Goal: Check status: Check status

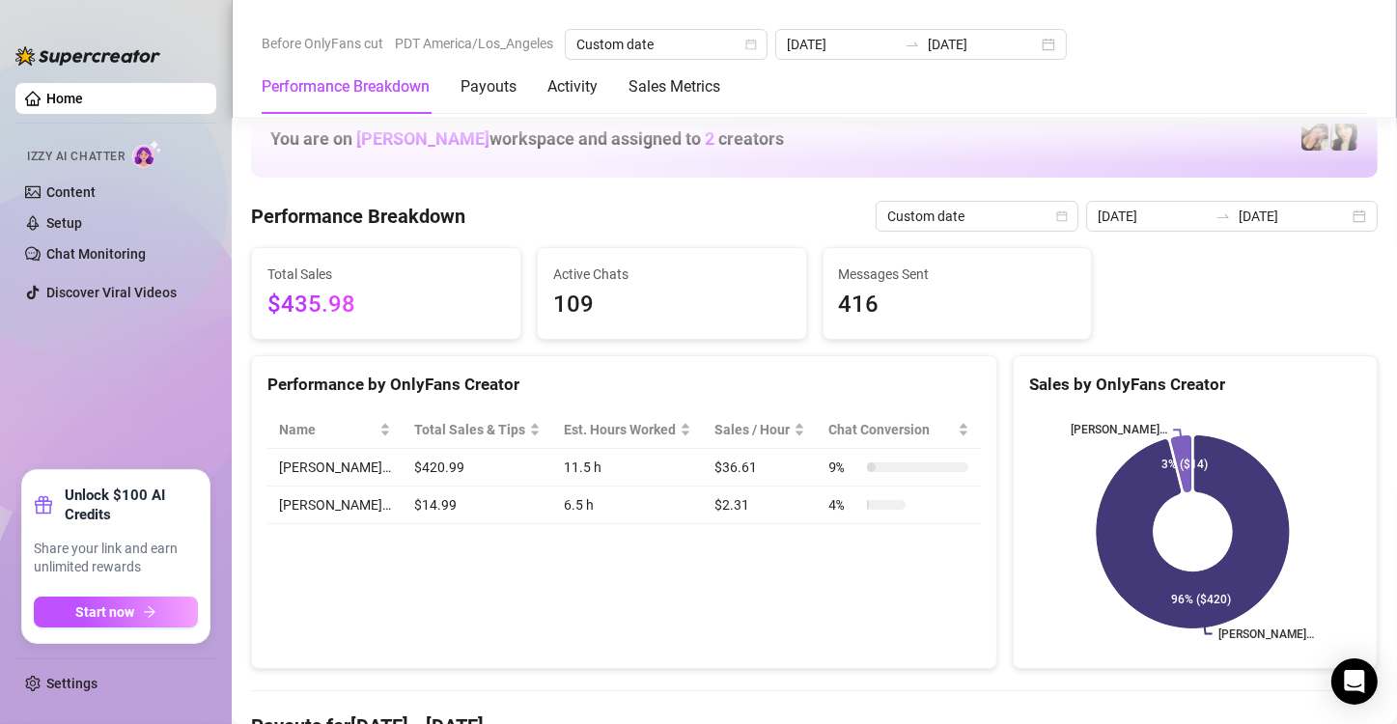
scroll to position [1255, 0]
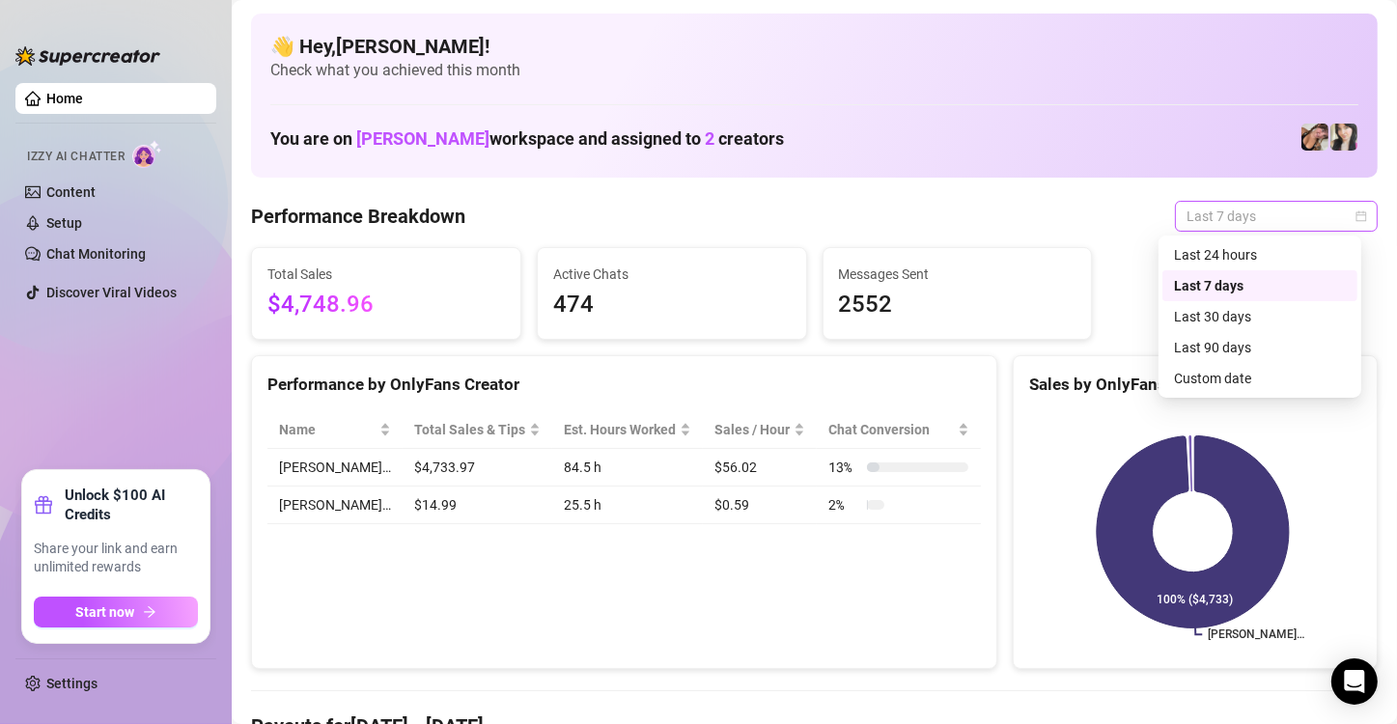
click at [1339, 227] on span "Last 7 days" at bounding box center [1277, 216] width 180 height 29
click at [1277, 379] on div "Custom date" at bounding box center [1260, 378] width 172 height 21
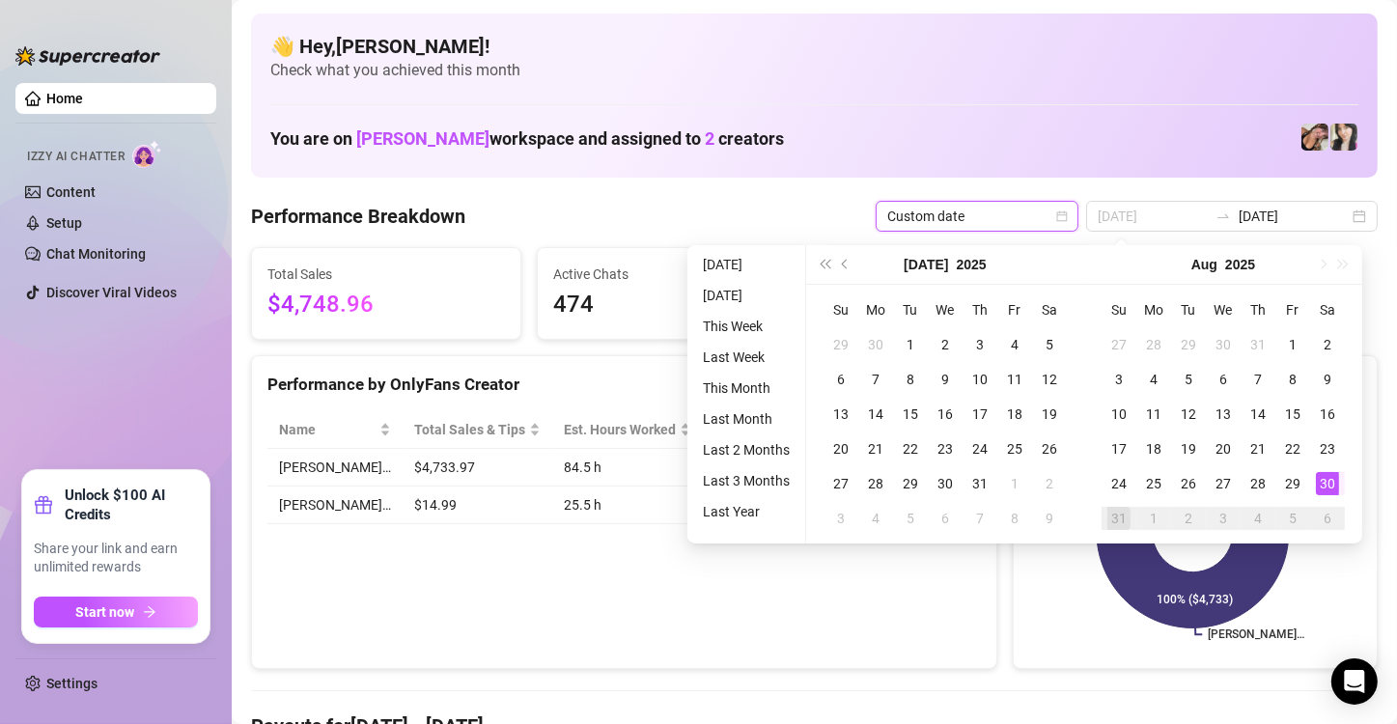
type input "[DATE]"
click at [1329, 475] on div "30" at bounding box center [1327, 483] width 23 height 23
click at [1331, 475] on div "30" at bounding box center [1327, 483] width 23 height 23
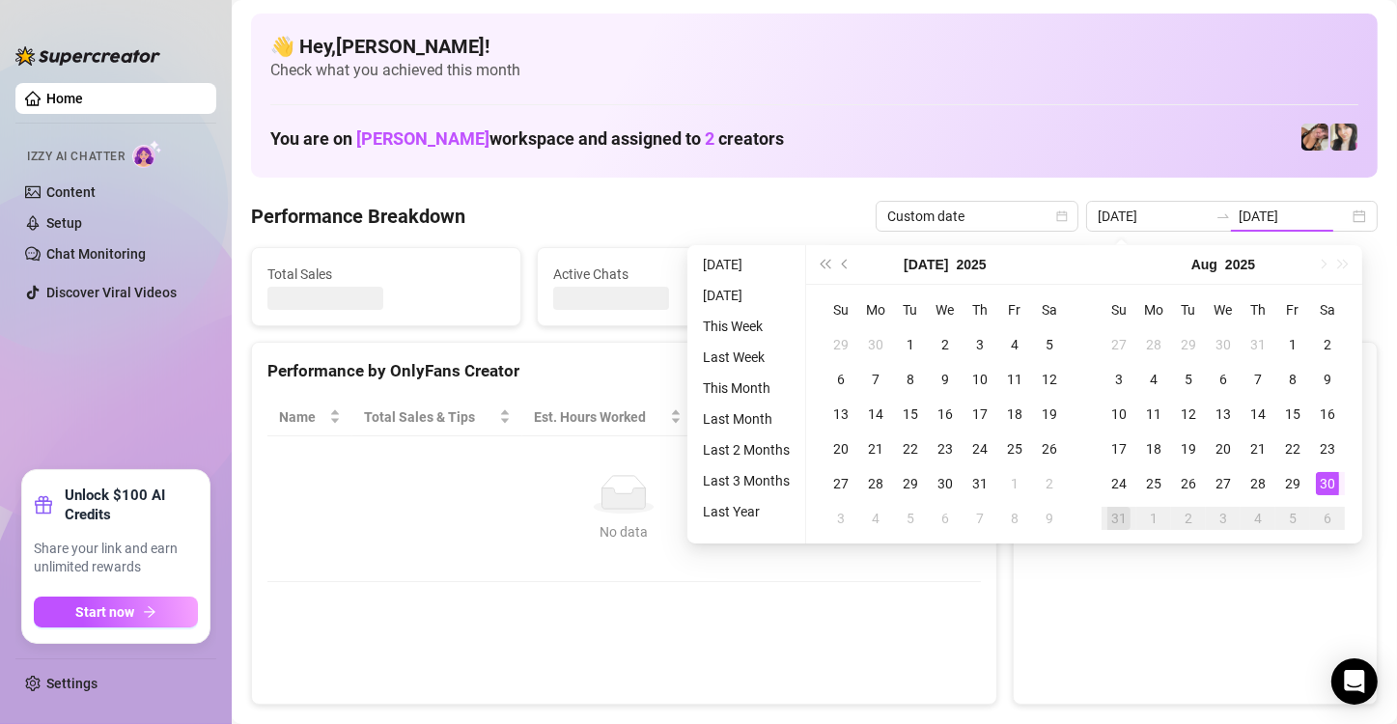
type input "[DATE]"
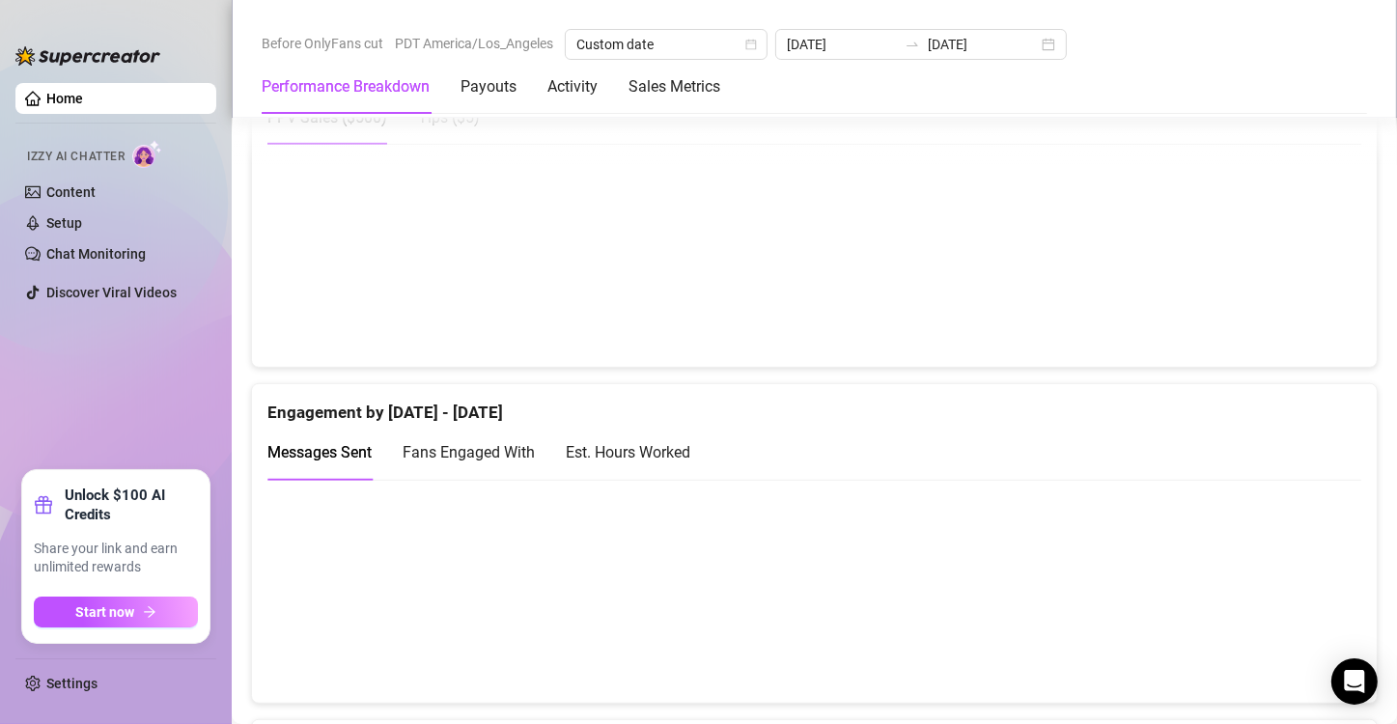
scroll to position [773, 0]
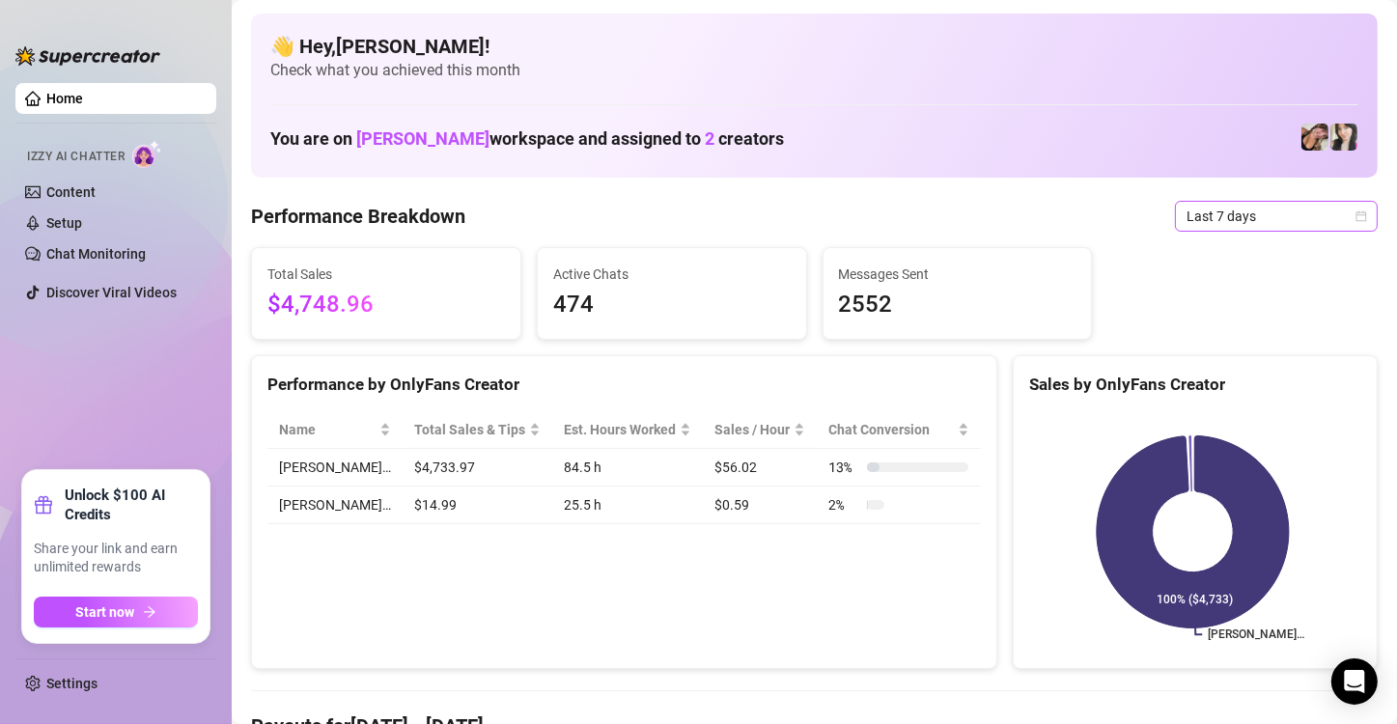
click at [1302, 224] on span "Last 7 days" at bounding box center [1277, 216] width 180 height 29
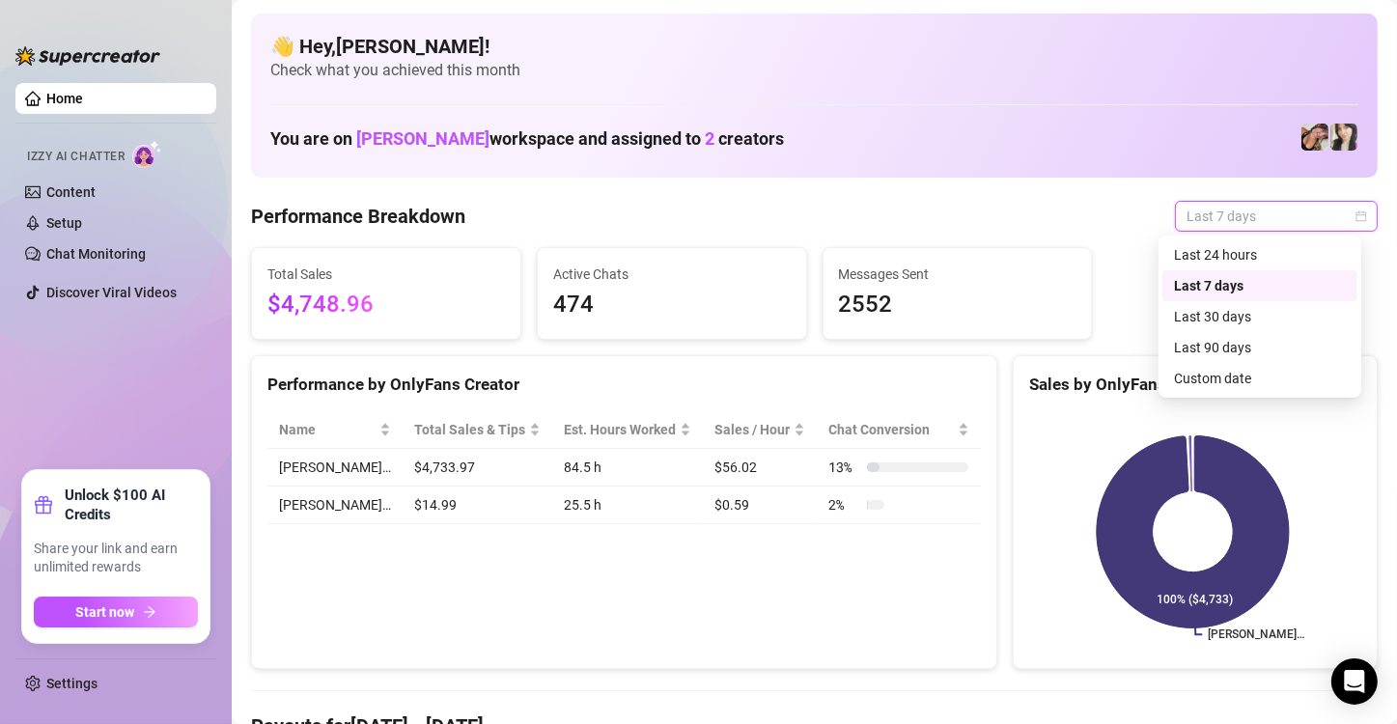
click at [1312, 217] on span "Last 7 days" at bounding box center [1277, 216] width 180 height 29
click at [1208, 380] on div "Custom date" at bounding box center [1260, 378] width 172 height 21
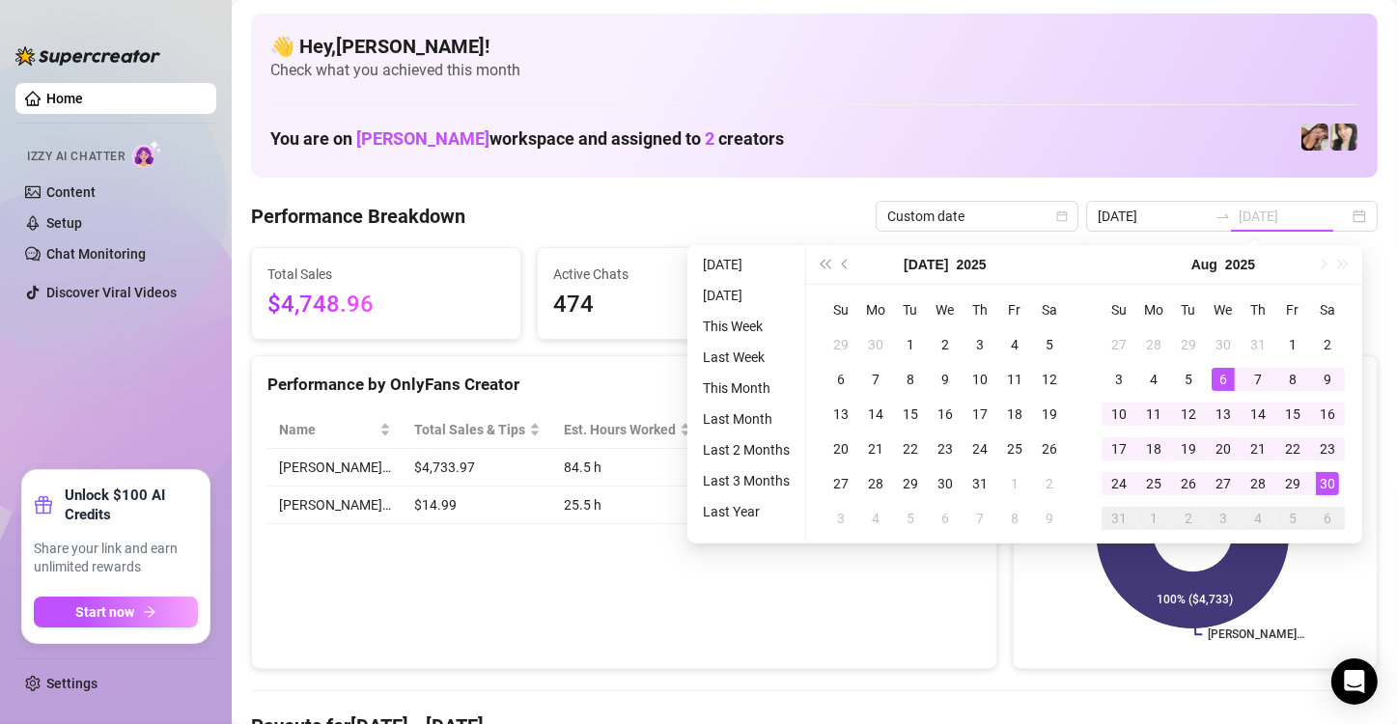
type input "[DATE]"
click at [1328, 478] on div "30" at bounding box center [1327, 483] width 23 height 23
click at [1328, 478] on rect at bounding box center [1192, 531] width 327 height 241
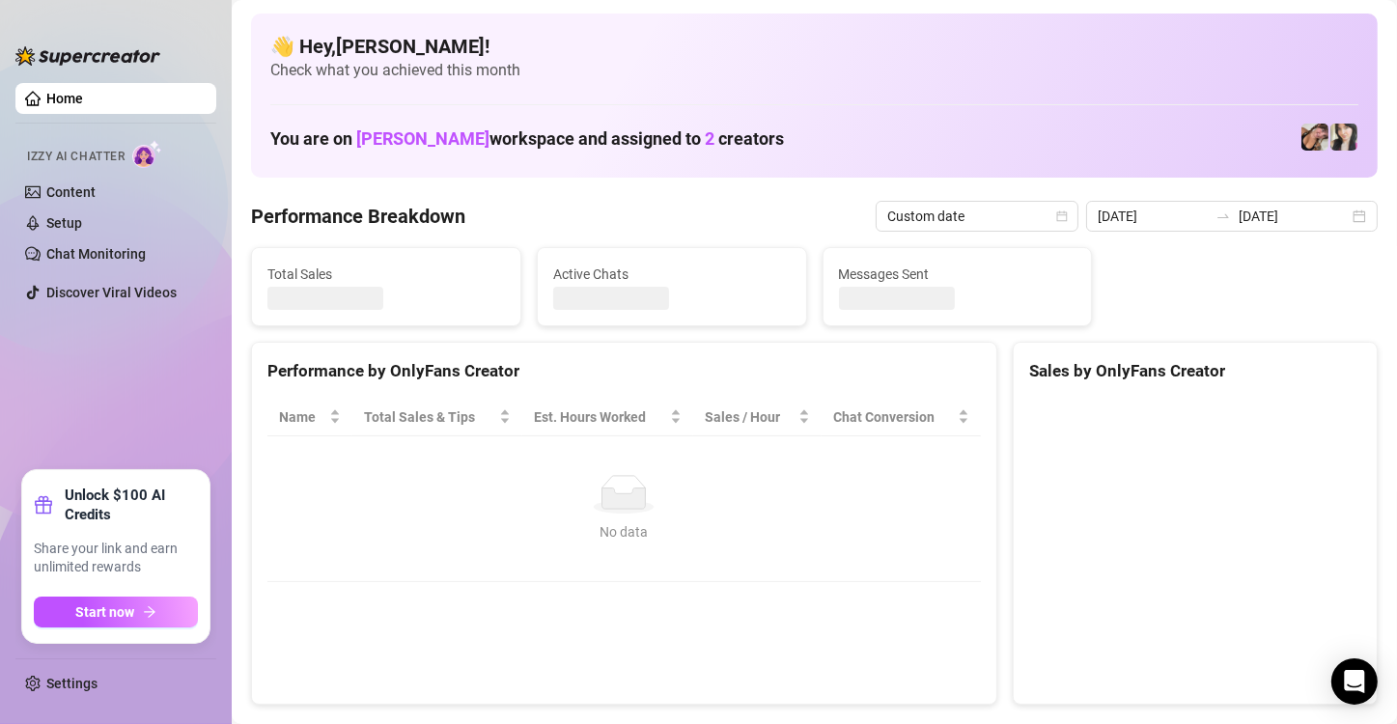
type input "[DATE]"
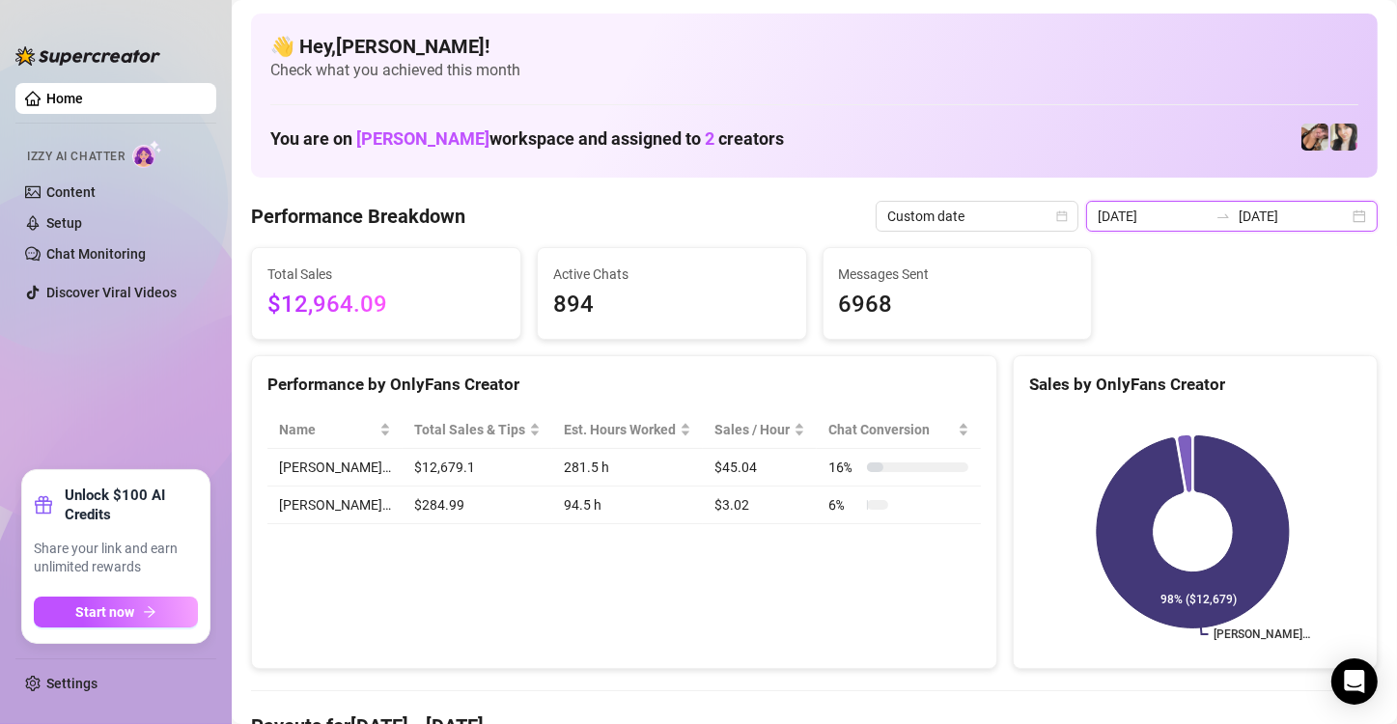
click at [1307, 221] on input "[DATE]" at bounding box center [1294, 216] width 110 height 21
click at [1331, 215] on input "[DATE]" at bounding box center [1294, 216] width 110 height 21
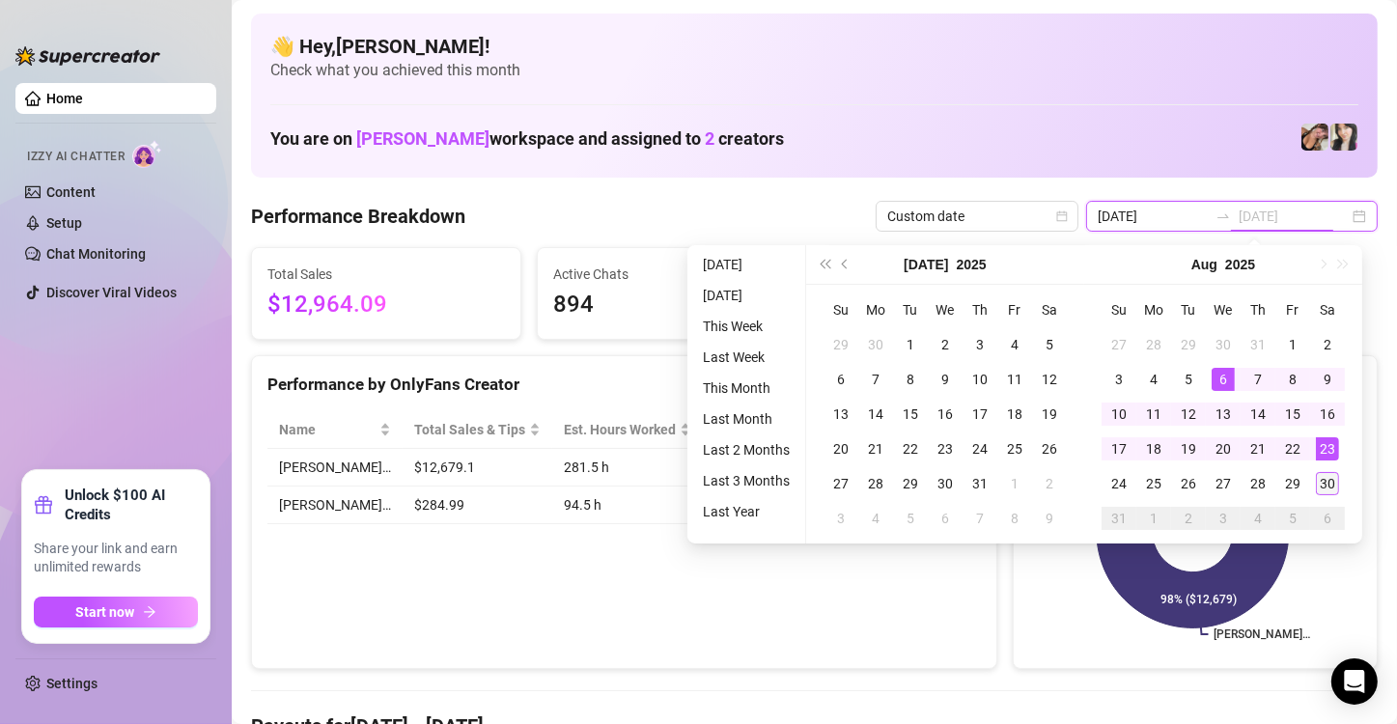
type input "[DATE]"
click at [1324, 482] on div "30" at bounding box center [1327, 483] width 23 height 23
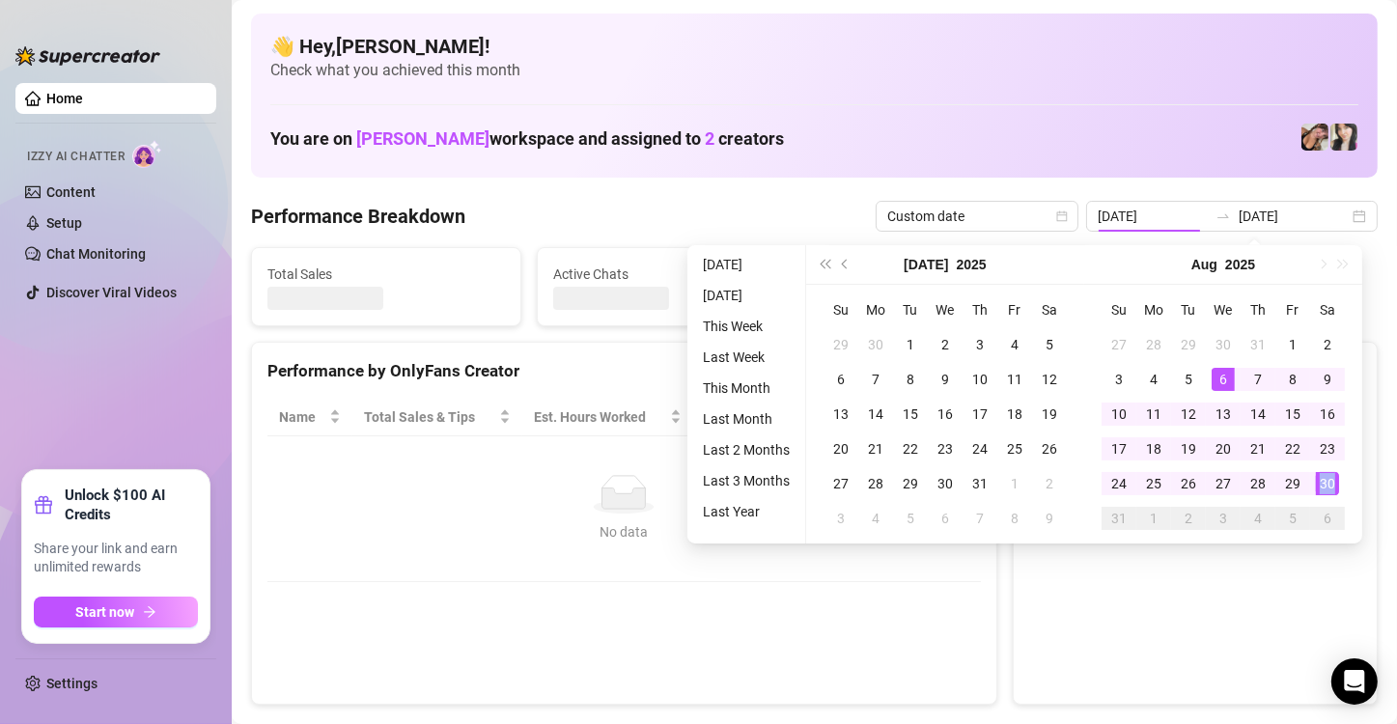
type input "[DATE]"
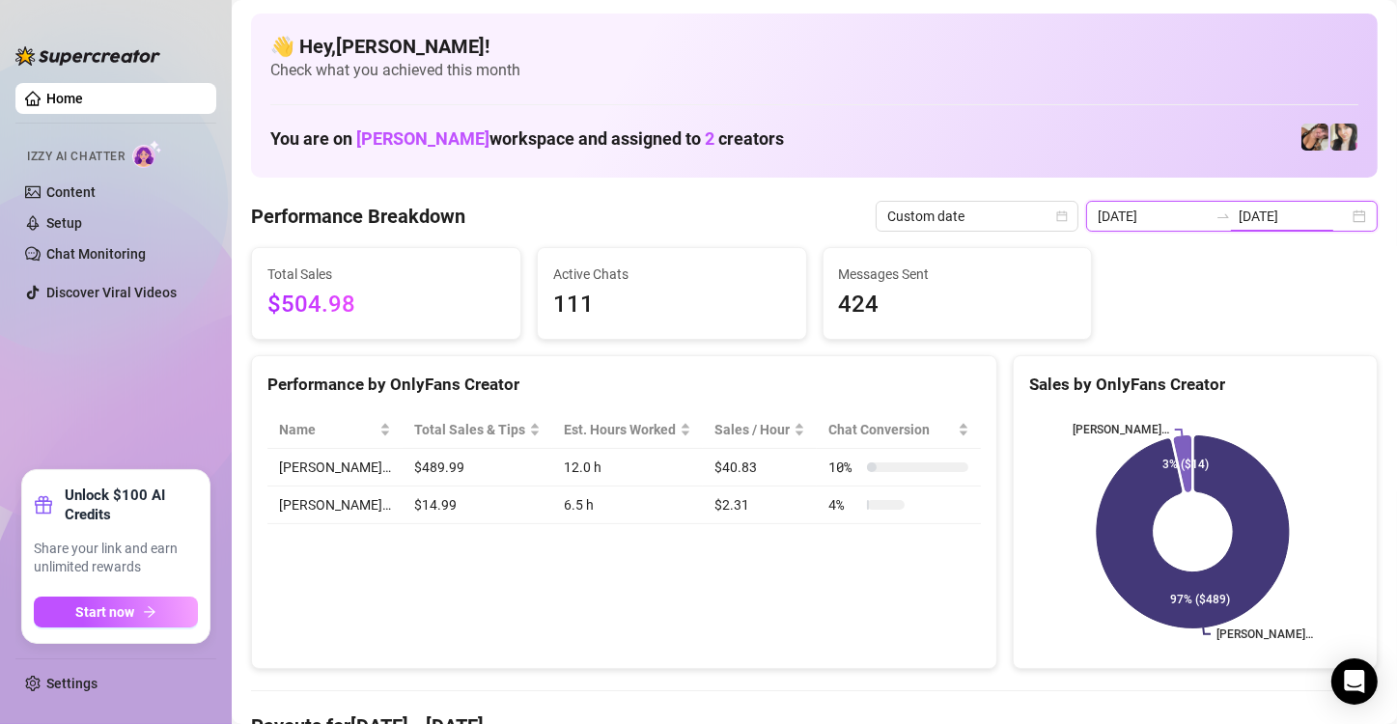
click at [1319, 226] on input "[DATE]" at bounding box center [1294, 216] width 110 height 21
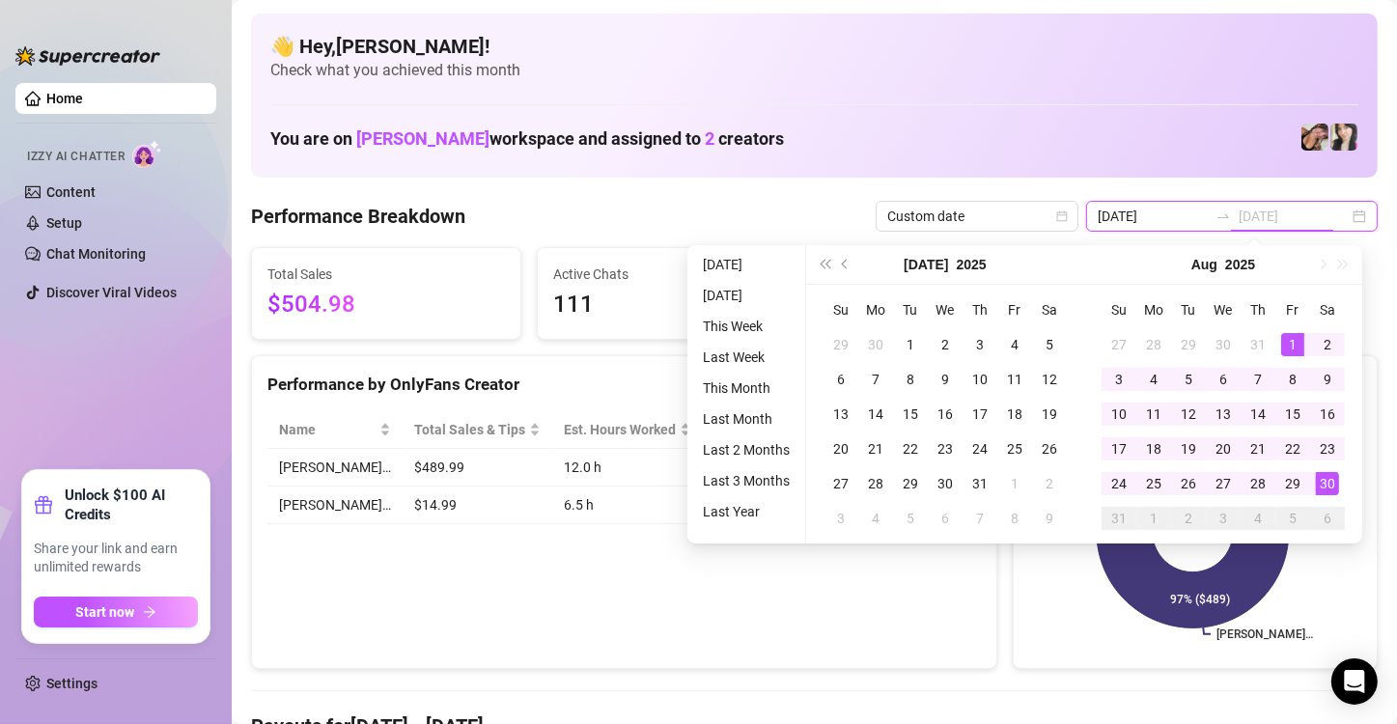
type input "2025-08-01"
click at [1295, 341] on div "1" at bounding box center [1292, 344] width 23 height 23
type input "[DATE]"
click at [1334, 485] on div "30" at bounding box center [1327, 483] width 23 height 23
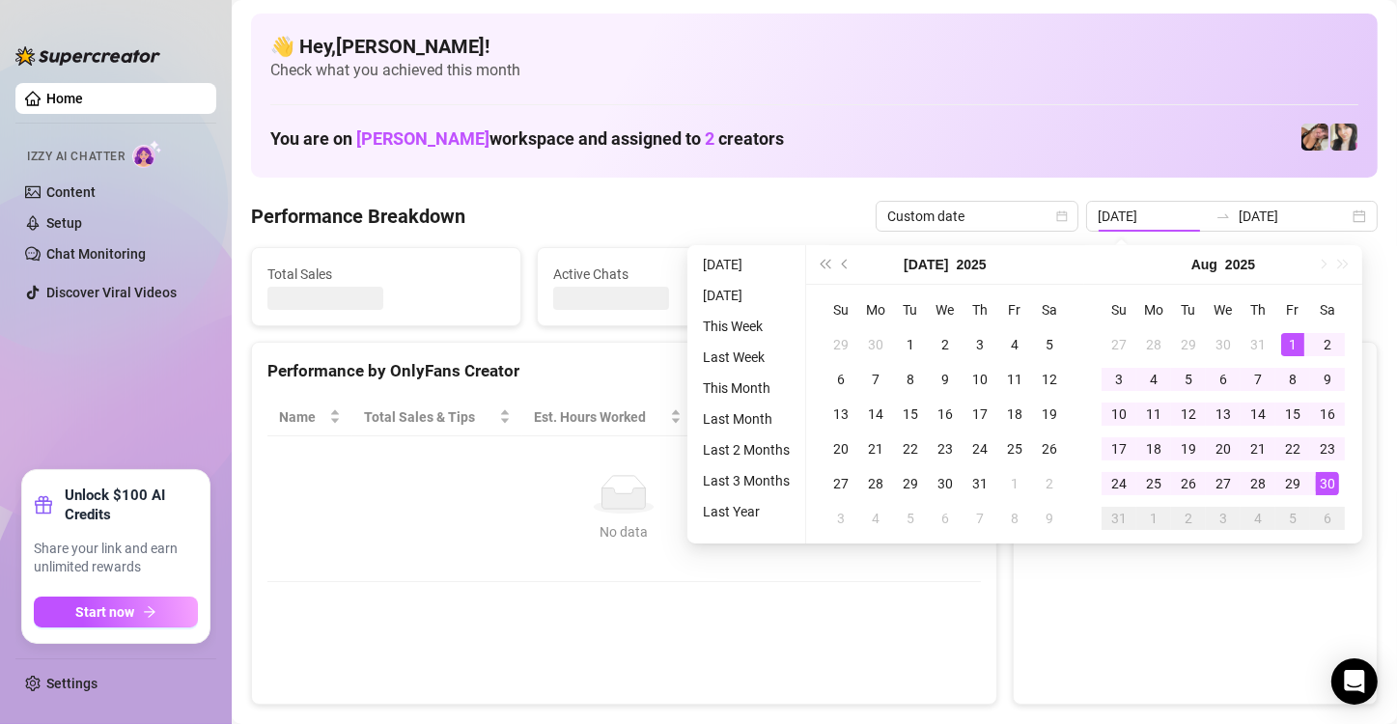
type input "2025-08-01"
type input "[DATE]"
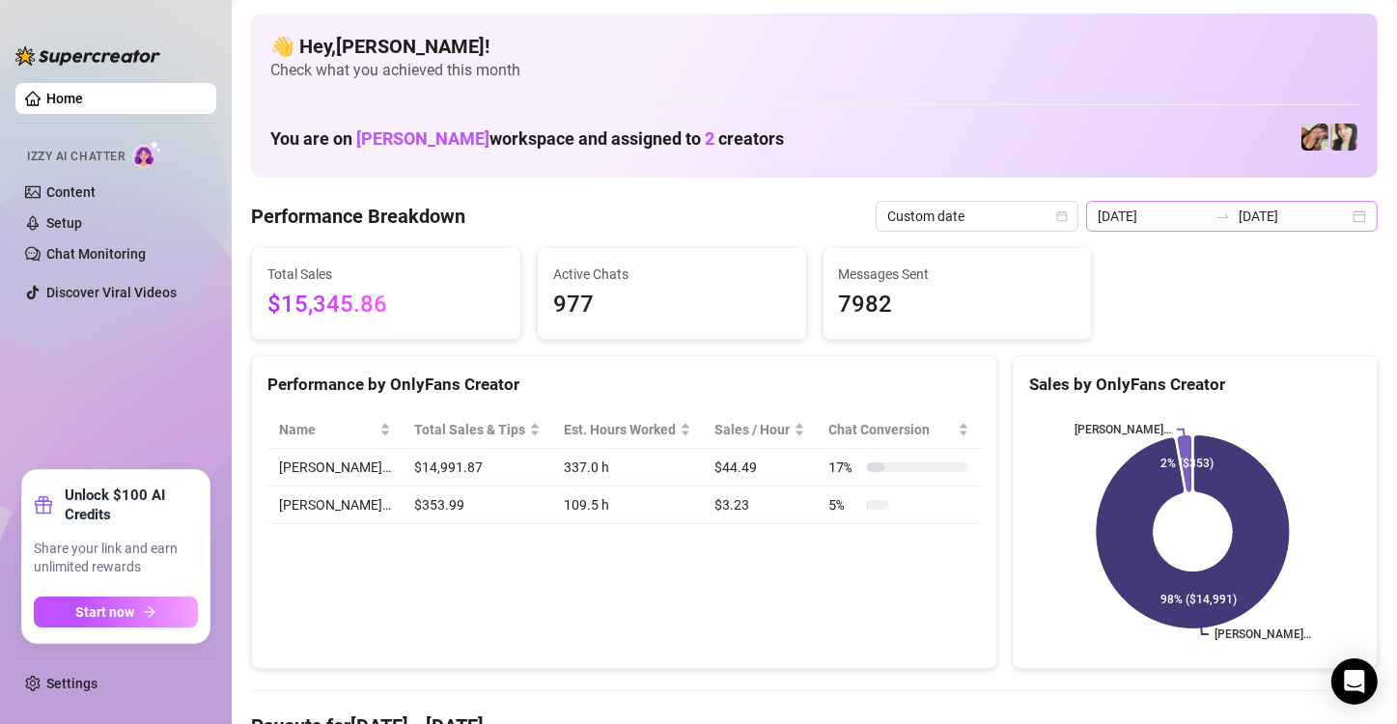
click at [1343, 220] on div "2025-08-01 2025-08-30" at bounding box center [1232, 216] width 292 height 31
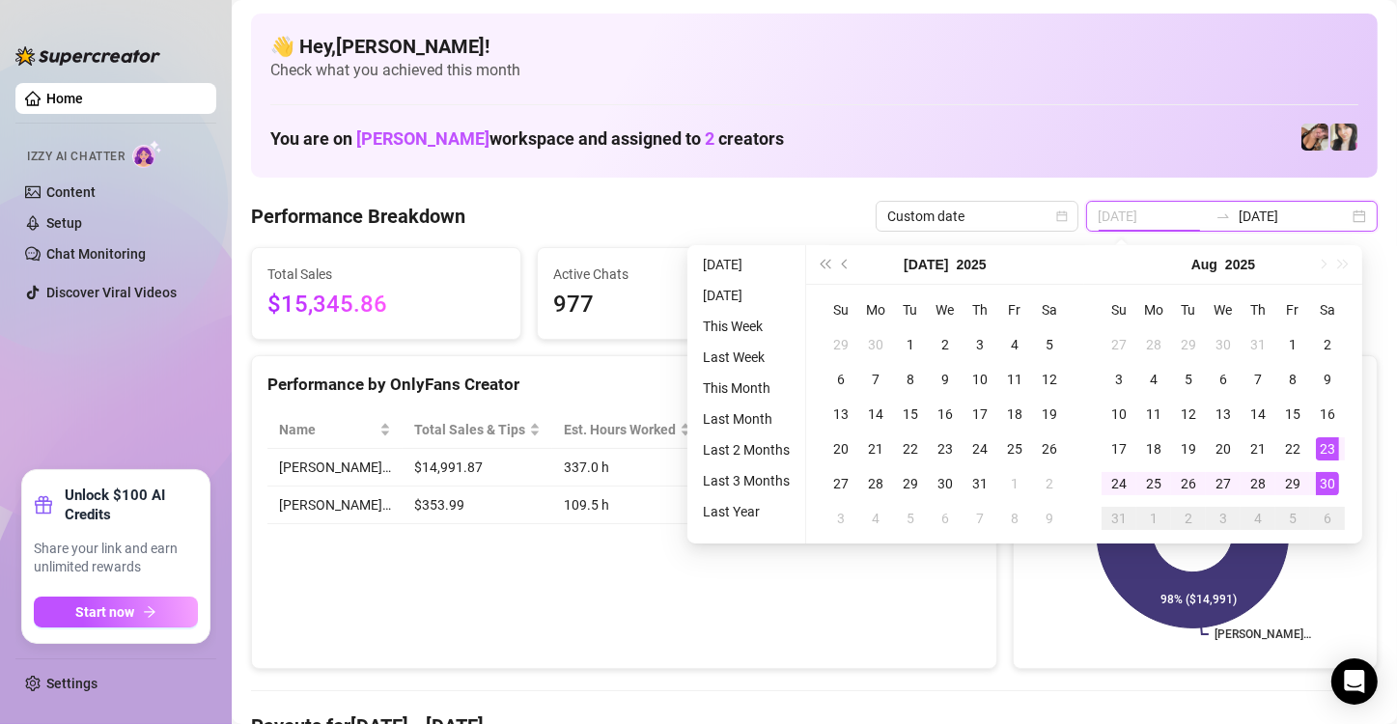
type input "[DATE]"
click at [1327, 468] on td "30" at bounding box center [1327, 483] width 35 height 35
type input "[DATE]"
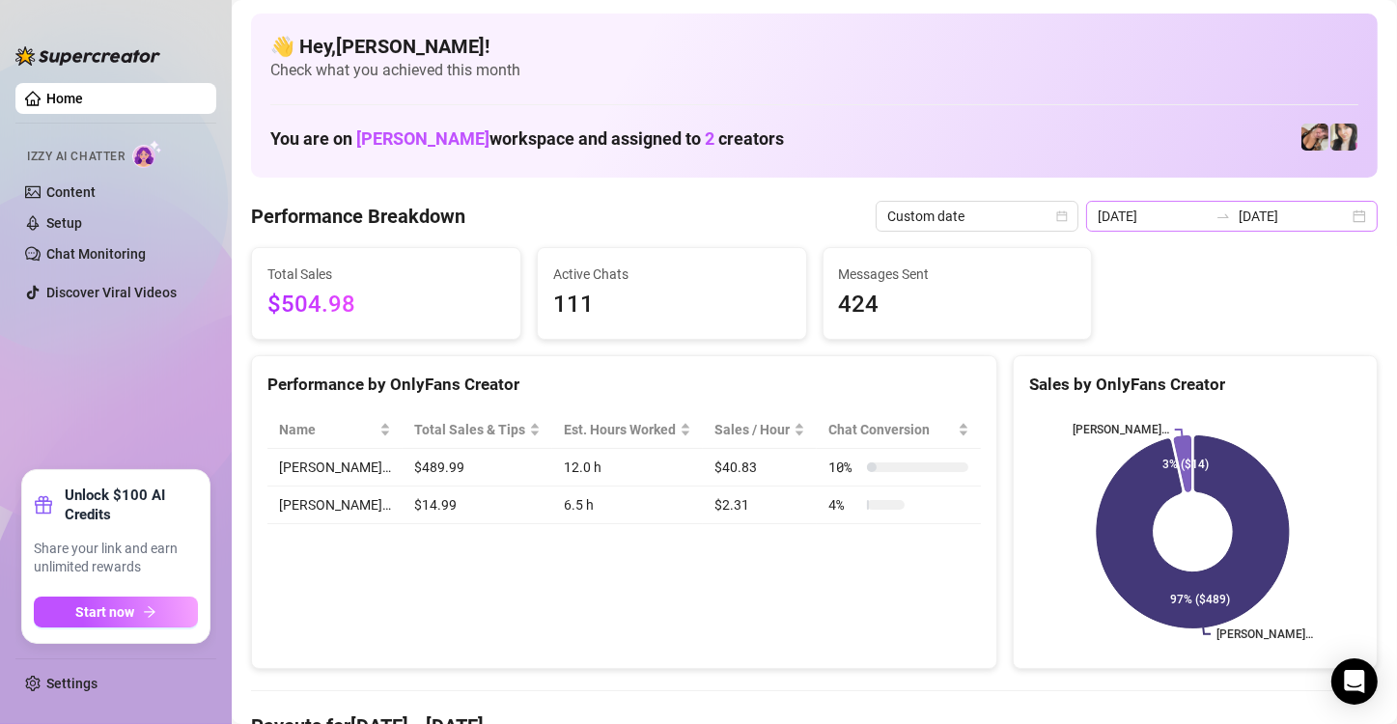
click at [1334, 220] on div "2025-08-30 2025-08-30" at bounding box center [1232, 216] width 292 height 31
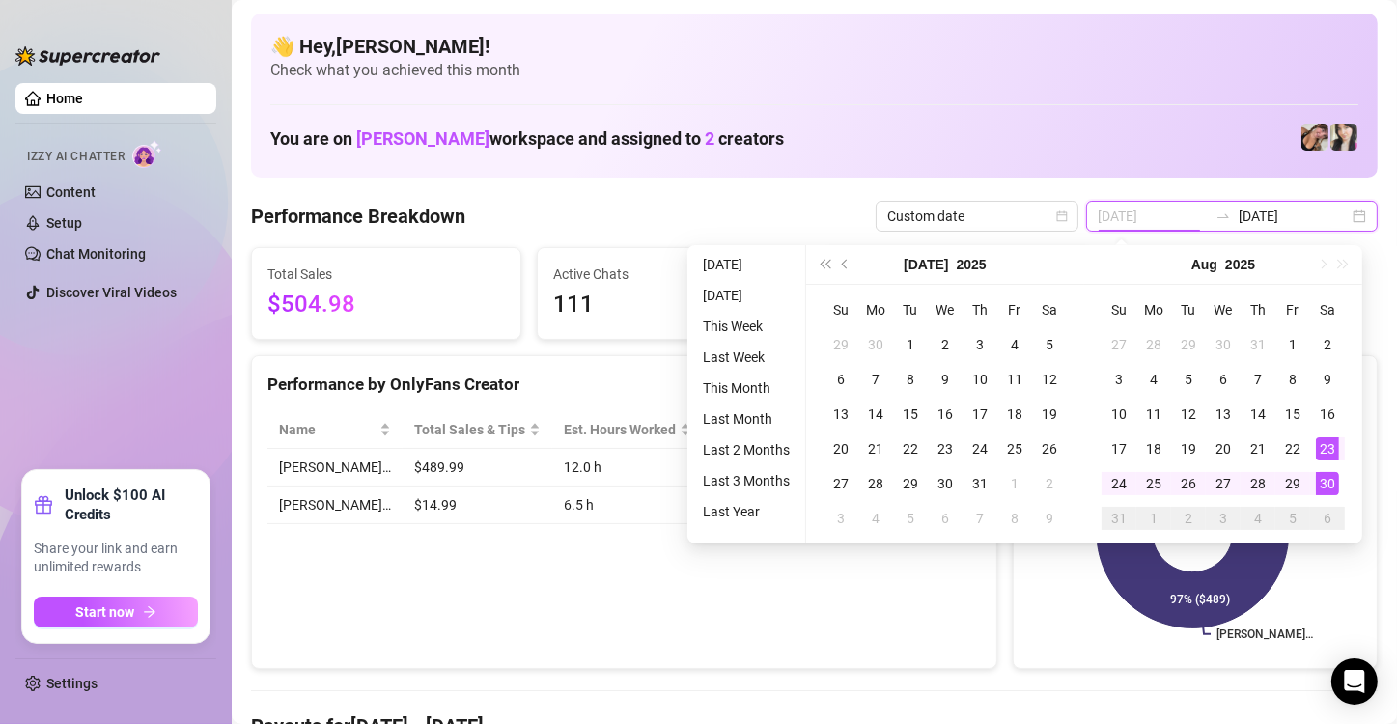
type input "[DATE]"
click at [1324, 483] on div "30" at bounding box center [1327, 483] width 23 height 23
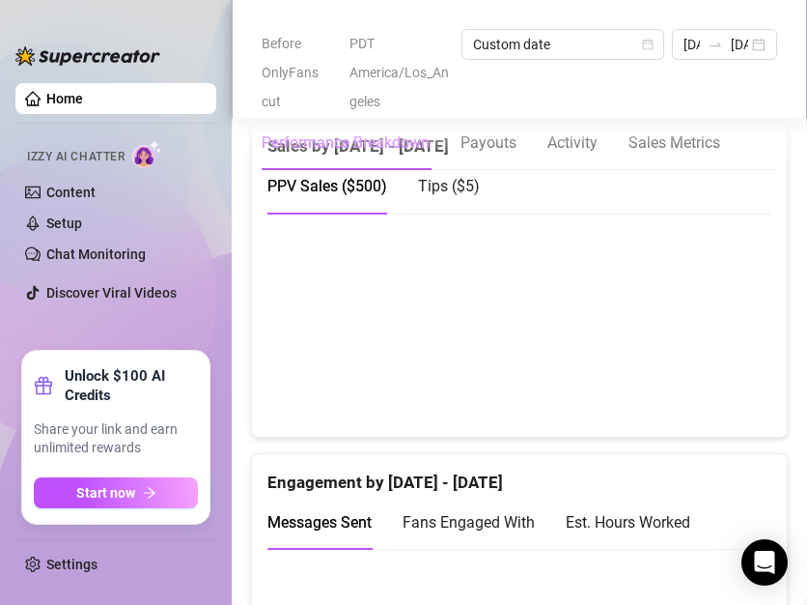
scroll to position [1224, 0]
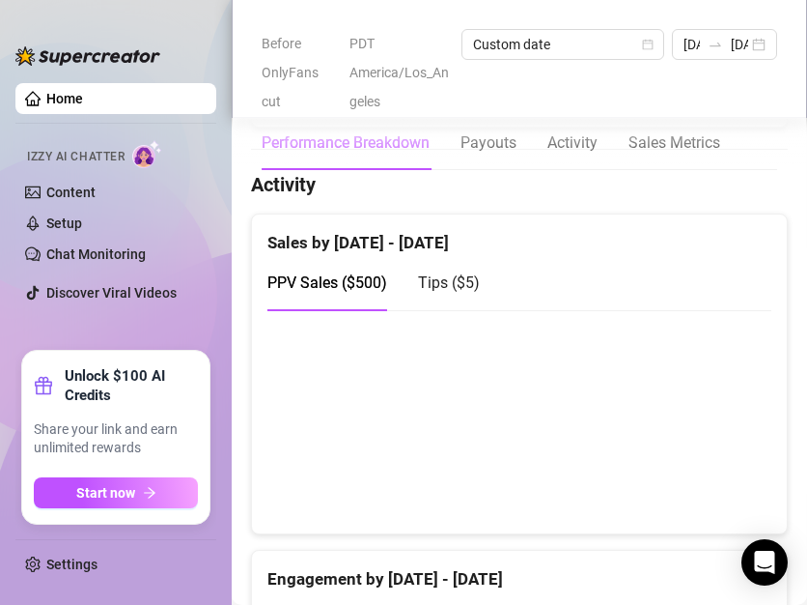
click at [456, 292] on span "Tips ( $5 )" at bounding box center [449, 282] width 62 height 18
click at [574, 310] on div "PPV Sales ( $500 ) Tips ( $5 )" at bounding box center [519, 282] width 504 height 55
click at [672, 256] on div "Sales by [DATE] - [DATE]" at bounding box center [519, 235] width 504 height 42
